Goal: Task Accomplishment & Management: Complete application form

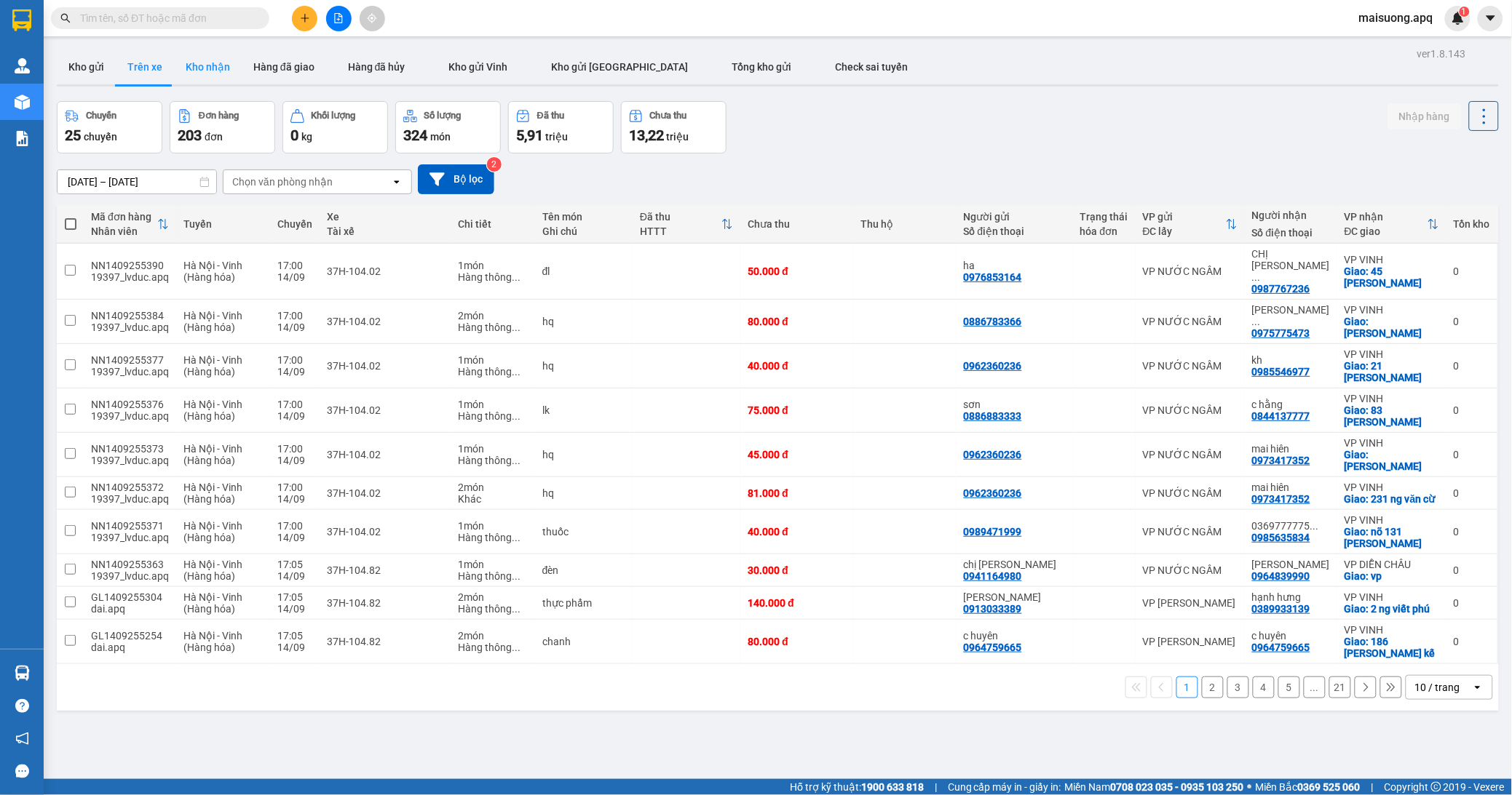
click at [213, 69] on button "Kho nhận" at bounding box center [208, 67] width 68 height 35
type input "[DATE] – [DATE]"
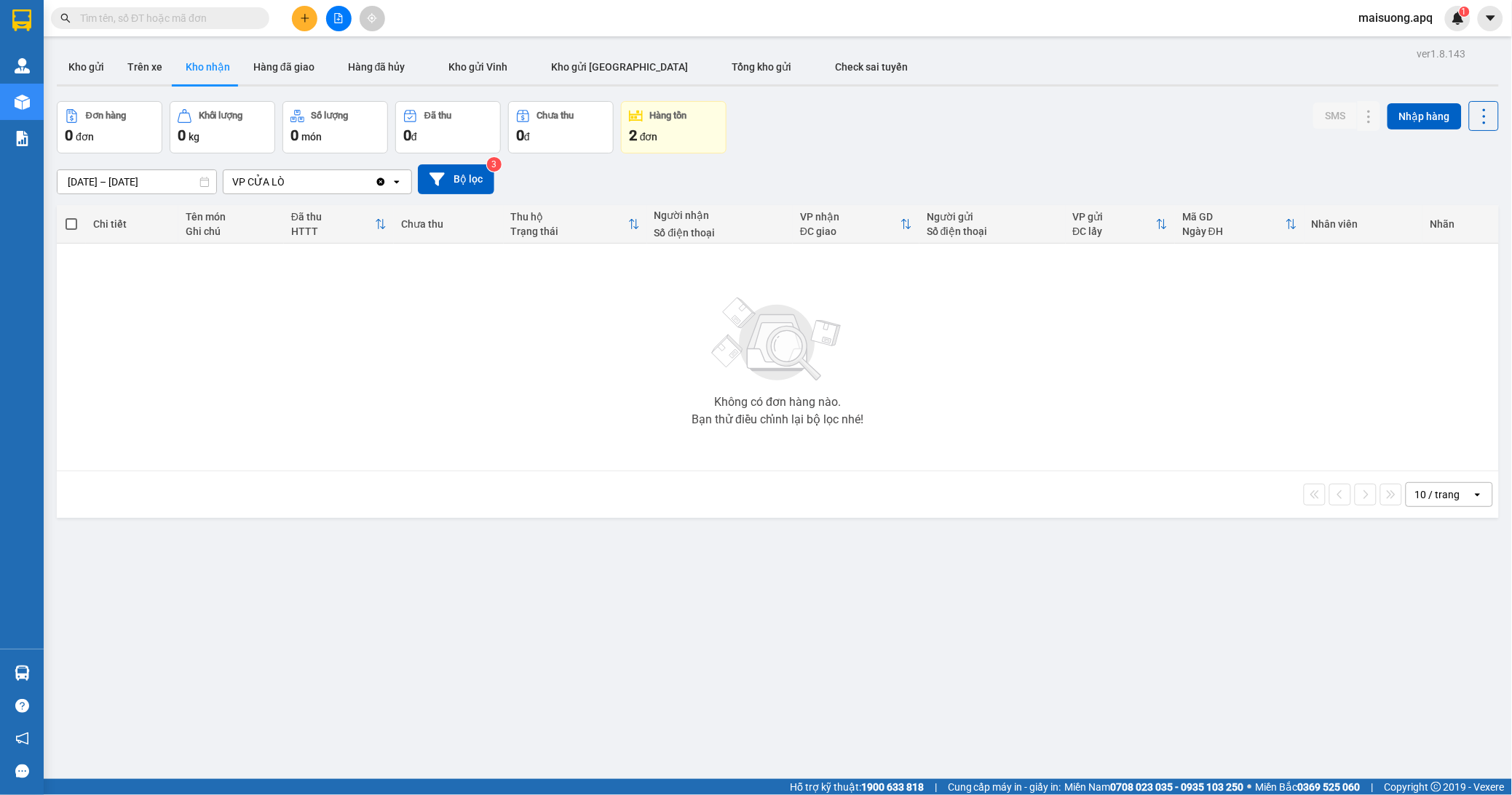
click at [684, 144] on div "2 đơn" at bounding box center [674, 135] width 89 height 21
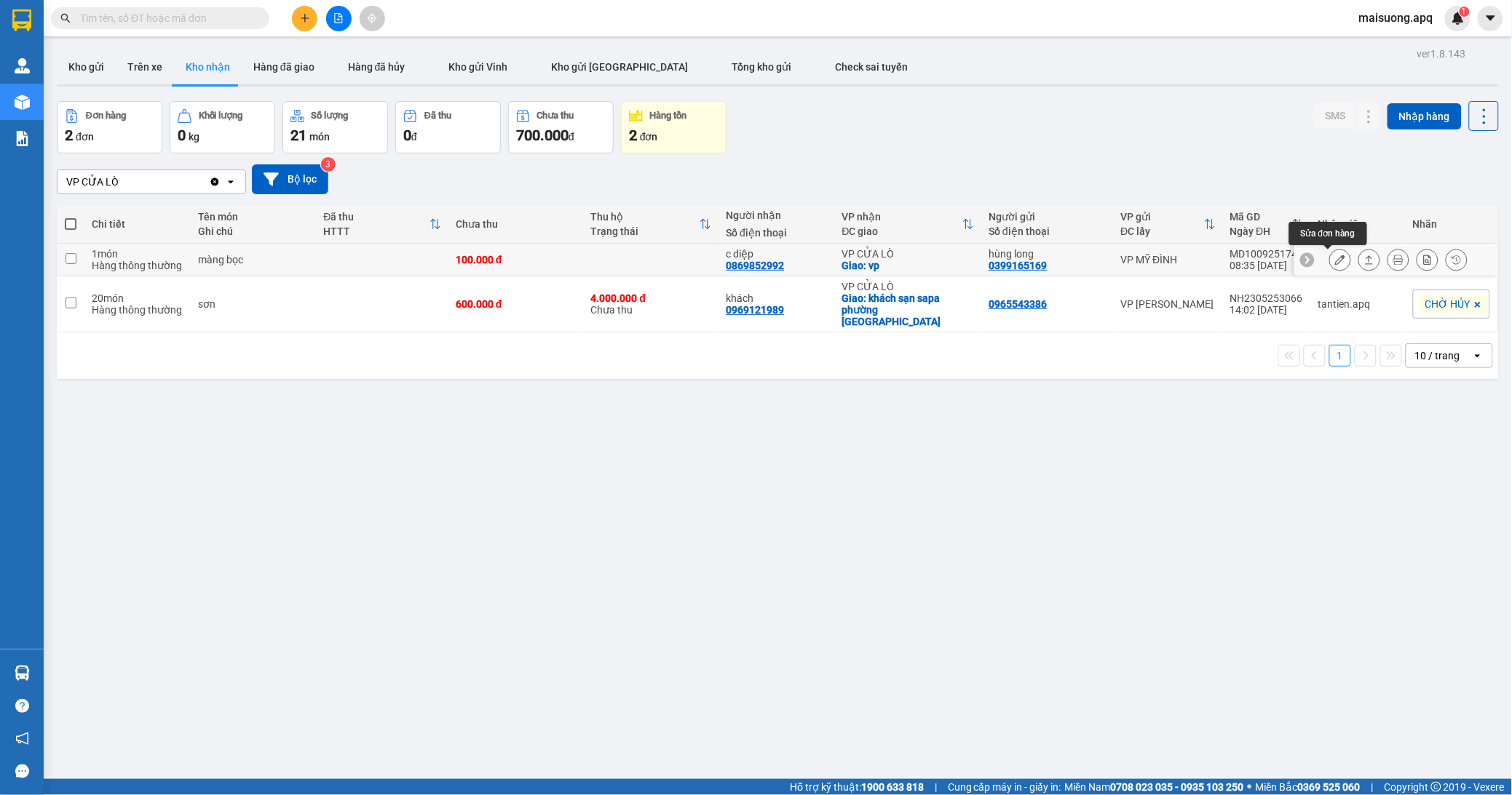
click at [1335, 257] on icon at bounding box center [1340, 260] width 10 height 10
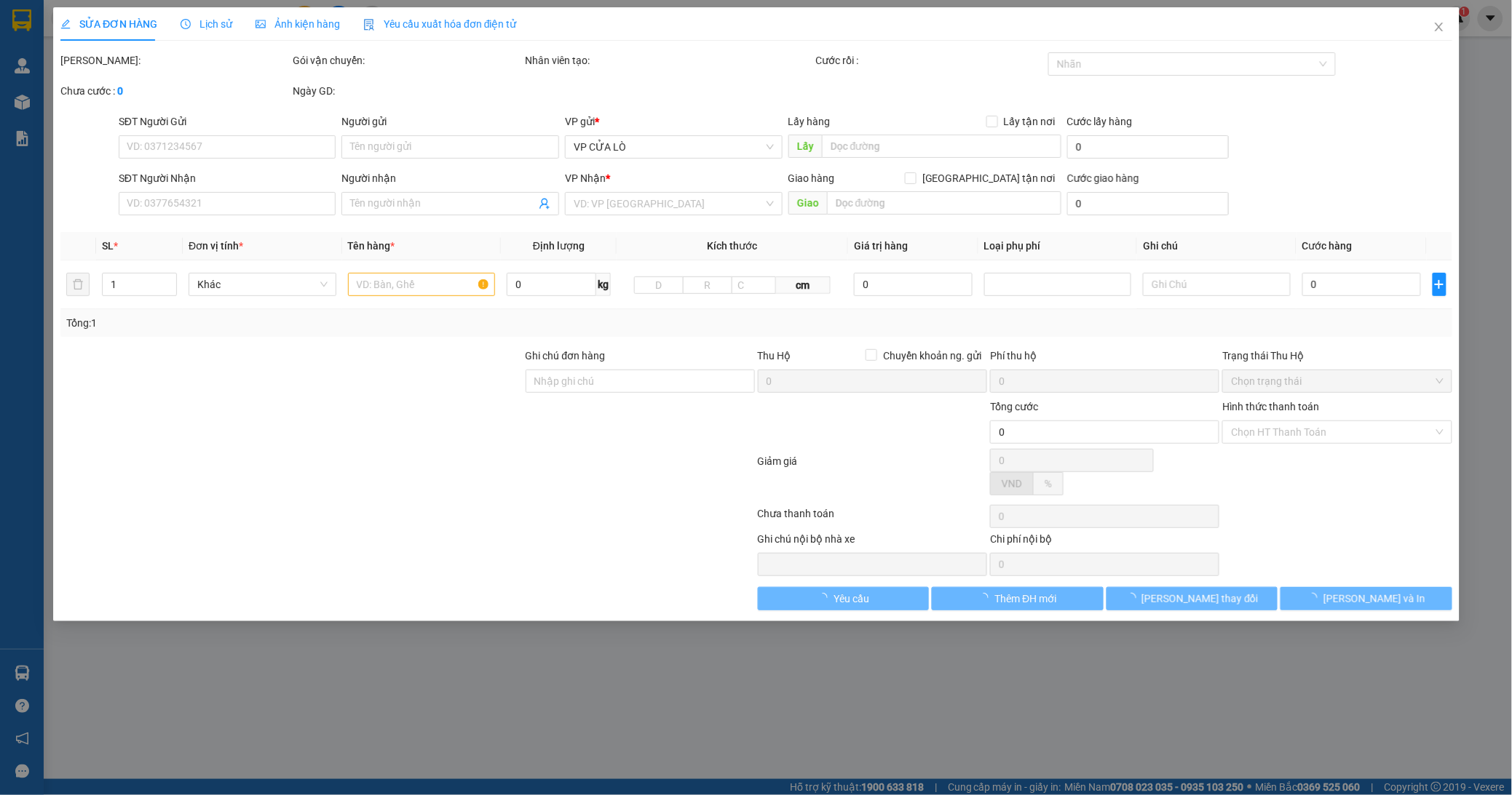
type input "0399165169"
type input "hùng long"
type input "0869852992"
type input "c diệp"
checkbox input "true"
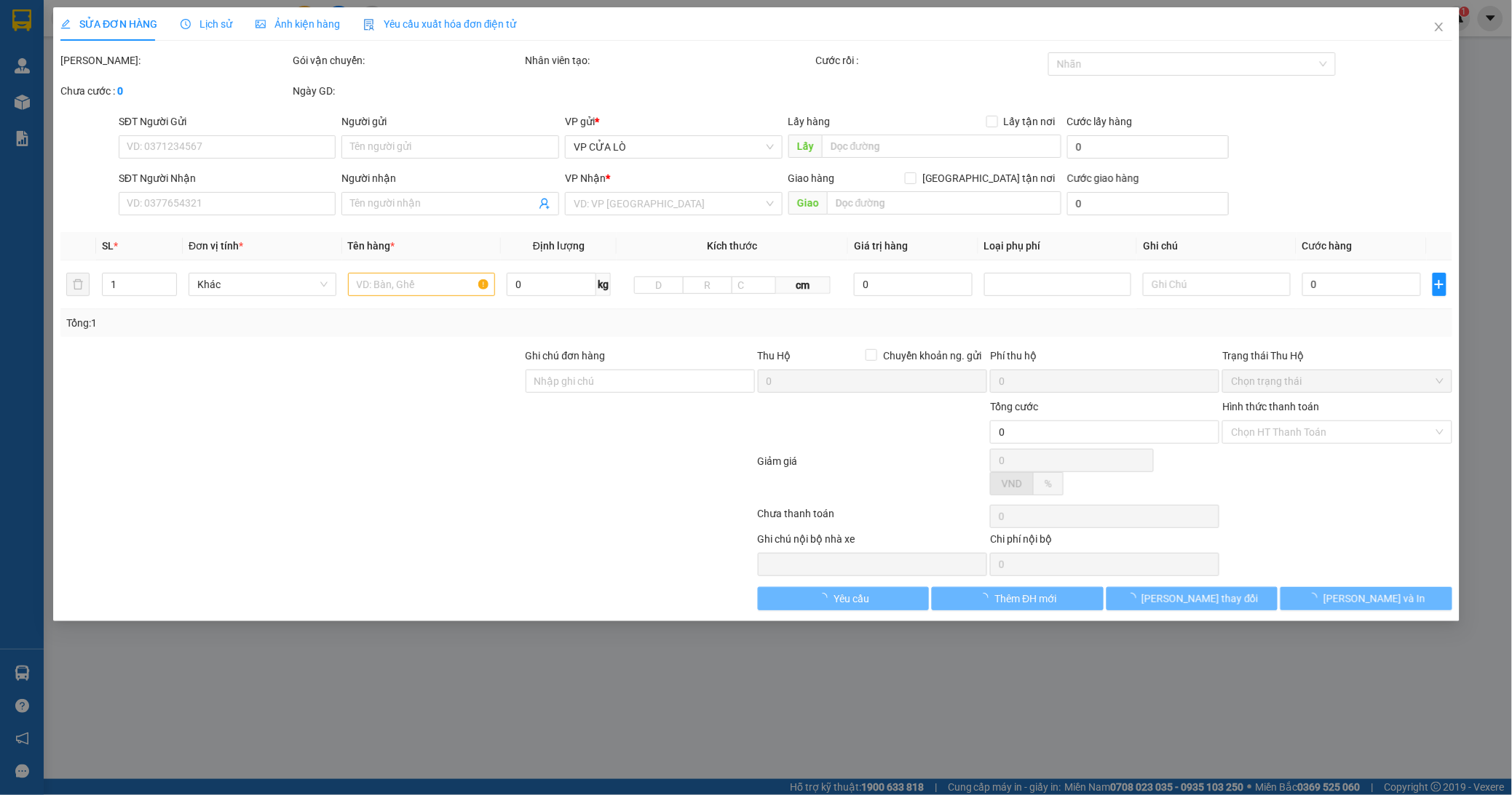
type input "vp"
type input "100.000"
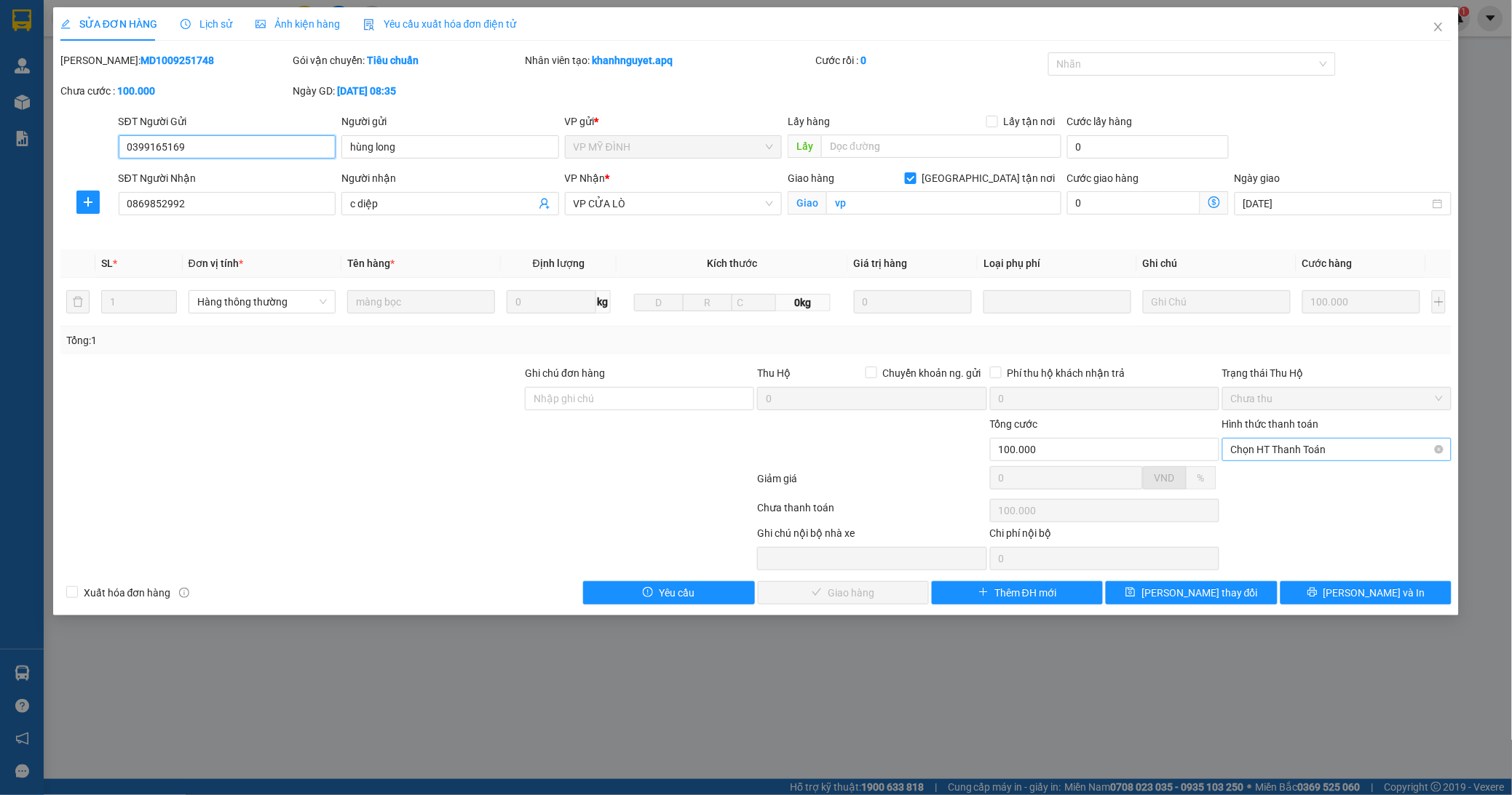
click at [1306, 446] on span "Chọn HT Thanh Toán" at bounding box center [1337, 450] width 212 height 22
click at [1312, 474] on div "Tại văn phòng" at bounding box center [1338, 479] width 212 height 16
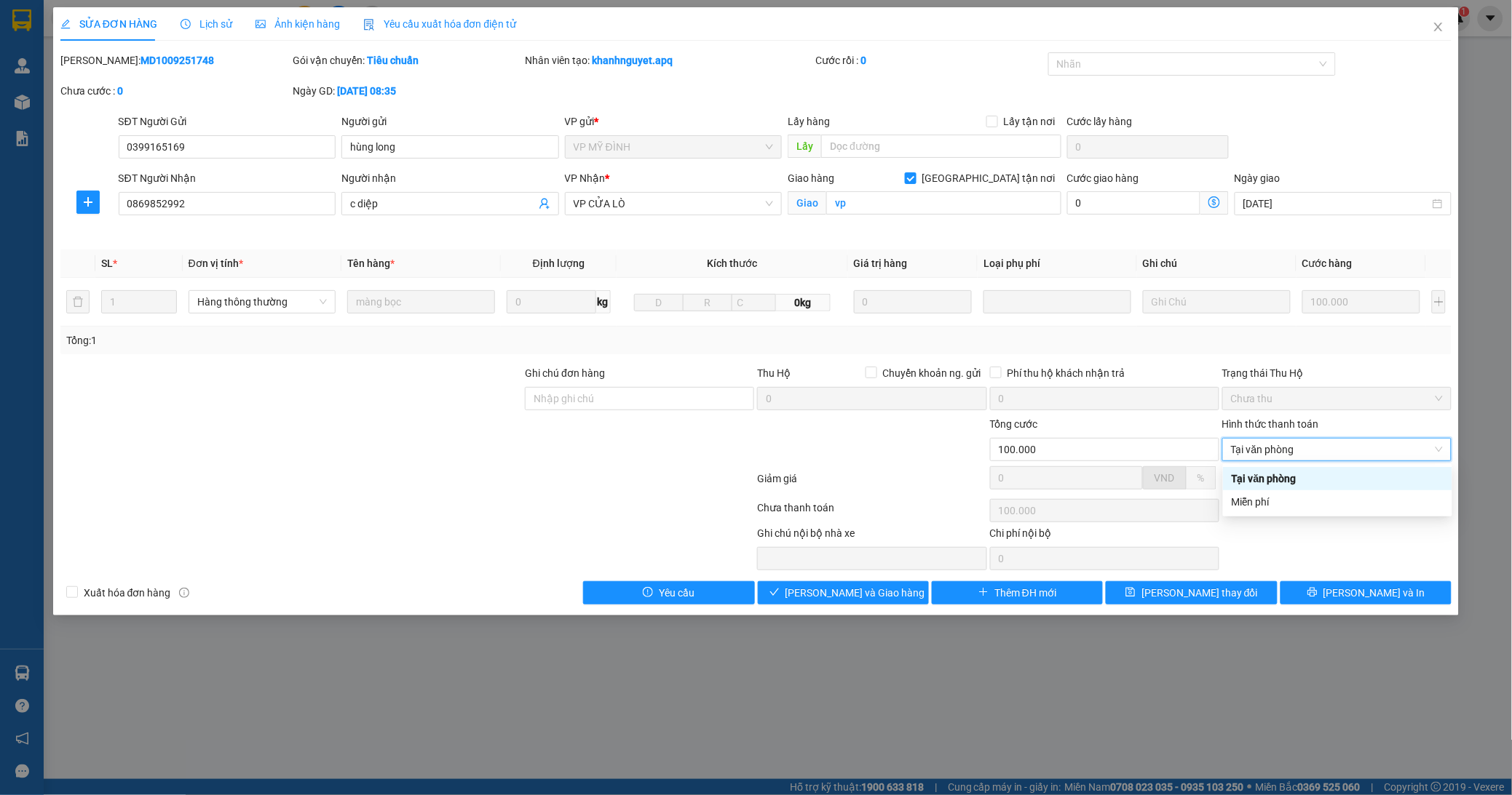
type input "0"
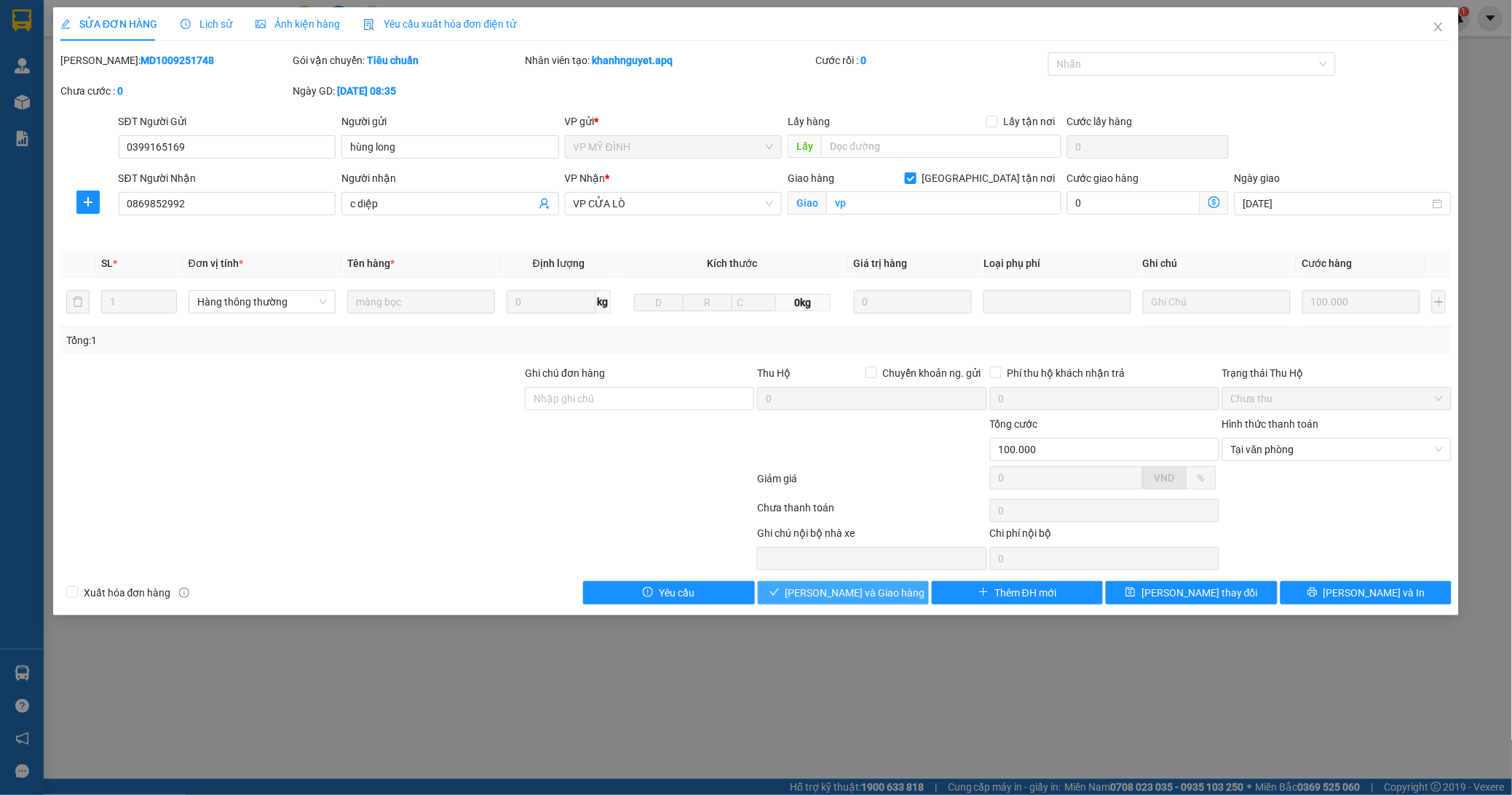
click at [859, 597] on span "[PERSON_NAME] và Giao hàng" at bounding box center [855, 592] width 140 height 16
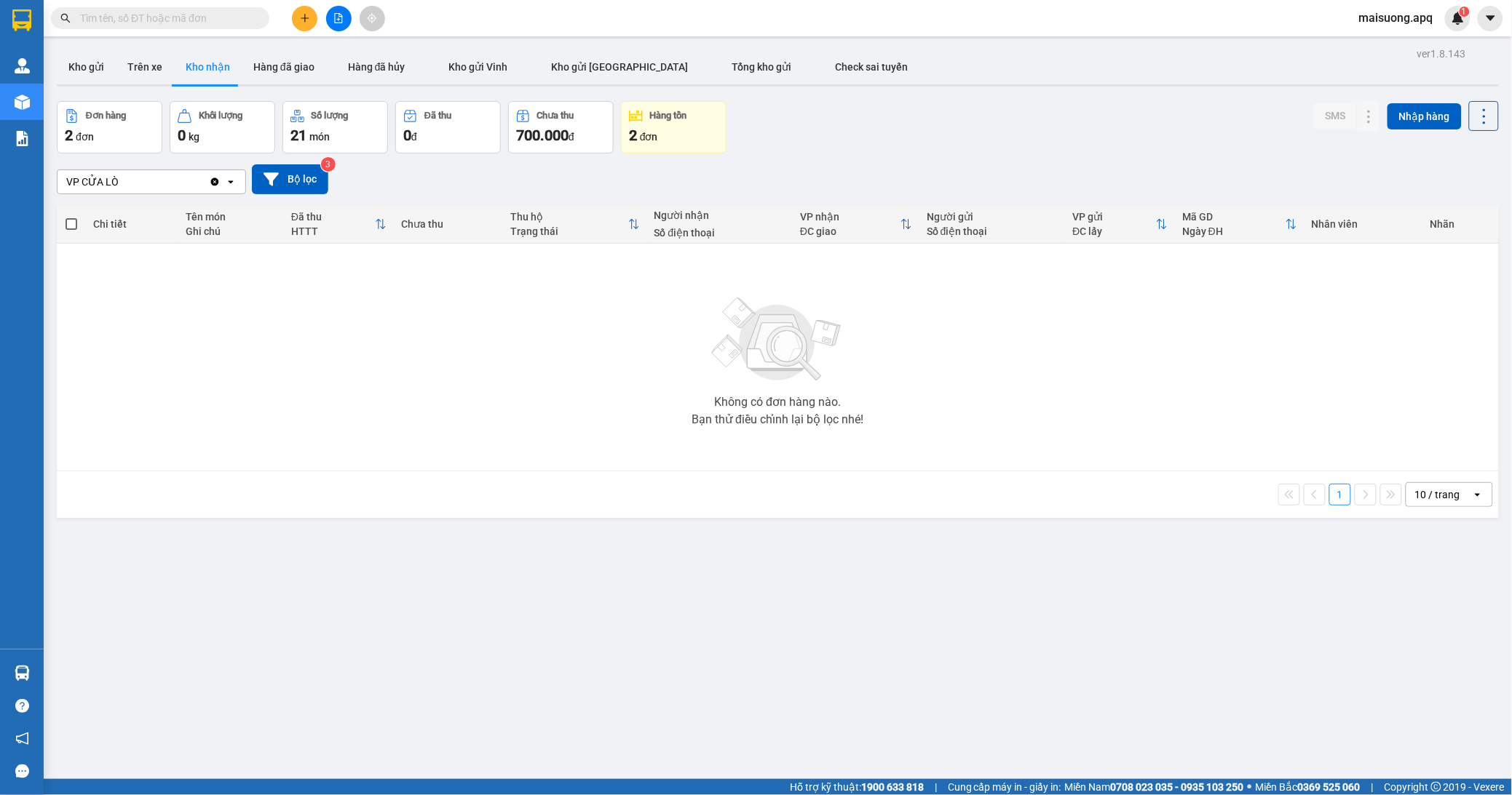
click at [692, 134] on div "2 đơn" at bounding box center [674, 135] width 89 height 21
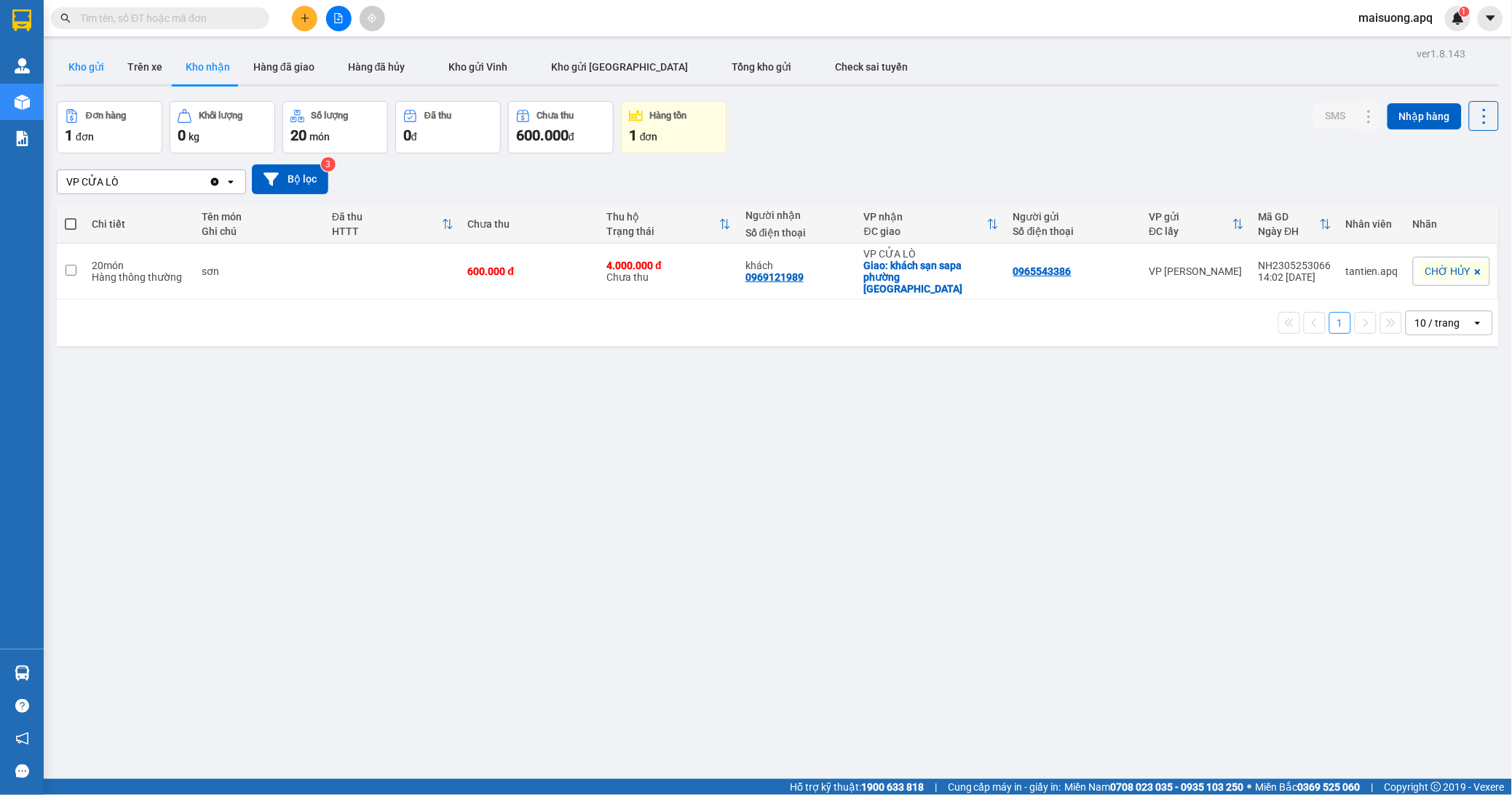
click at [100, 65] on button "Kho gửi" at bounding box center [86, 67] width 59 height 35
